Goal: Find specific page/section: Find specific page/section

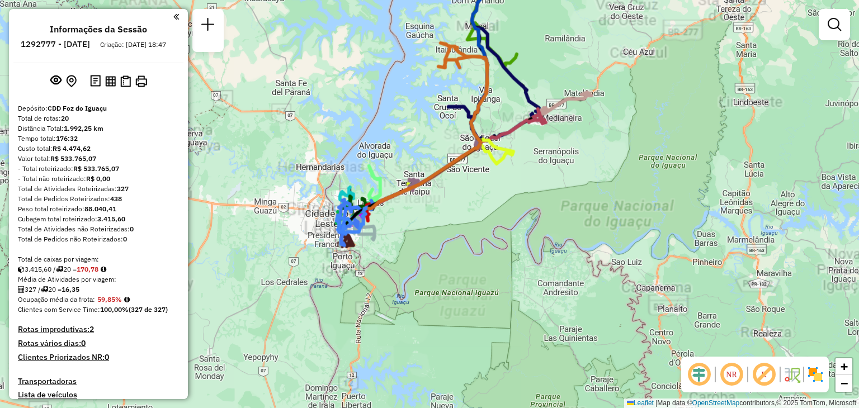
scroll to position [958, 0]
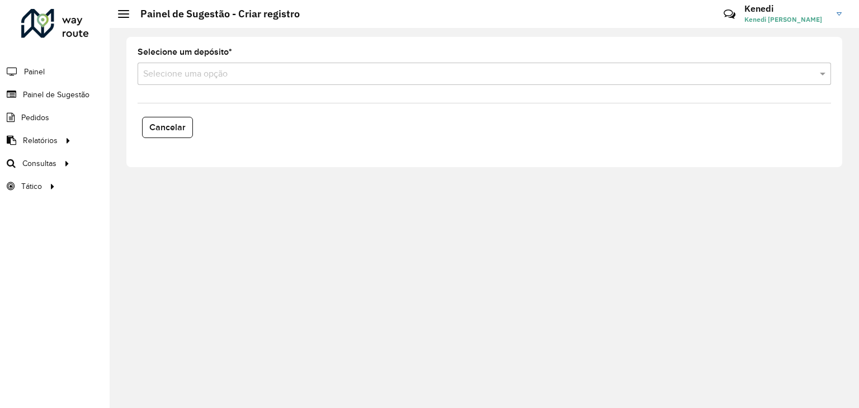
click at [555, 199] on div "Selecione um depósito * Selecione uma opção Cancelar" at bounding box center [484, 218] width 749 height 380
